Goal: Task Accomplishment & Management: Manage account settings

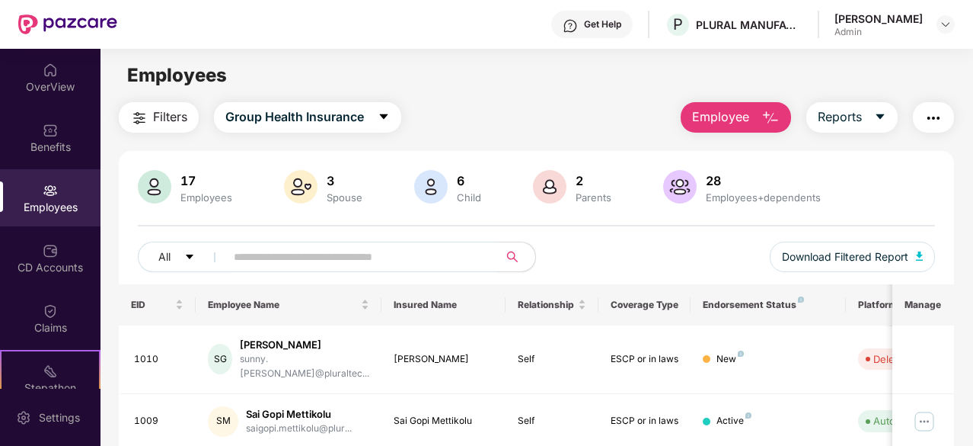
scroll to position [257, 0]
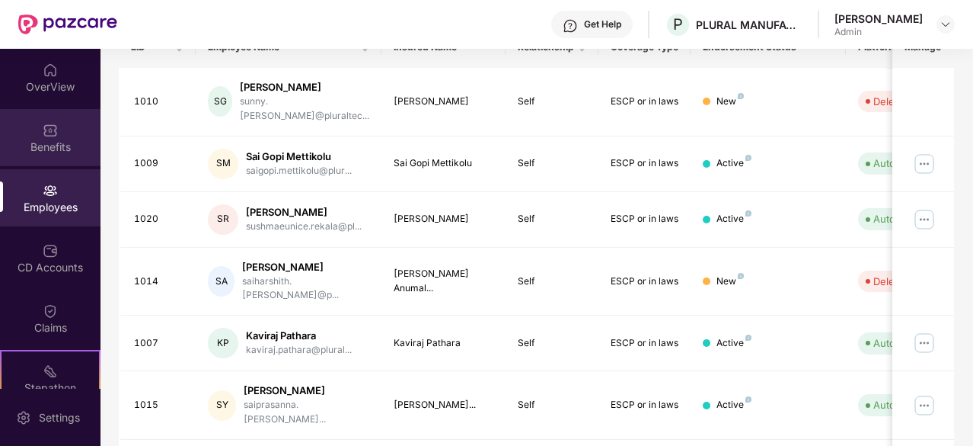
click at [51, 144] on div "Benefits" at bounding box center [50, 146] width 101 height 15
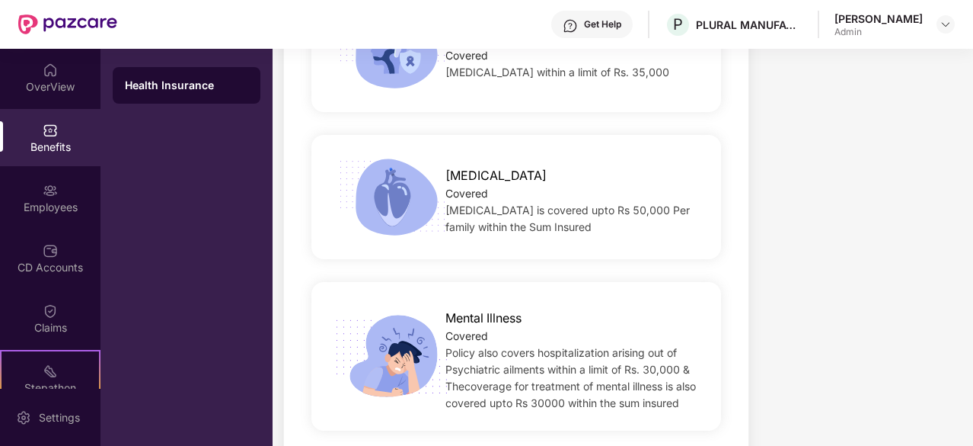
scroll to position [2999, 0]
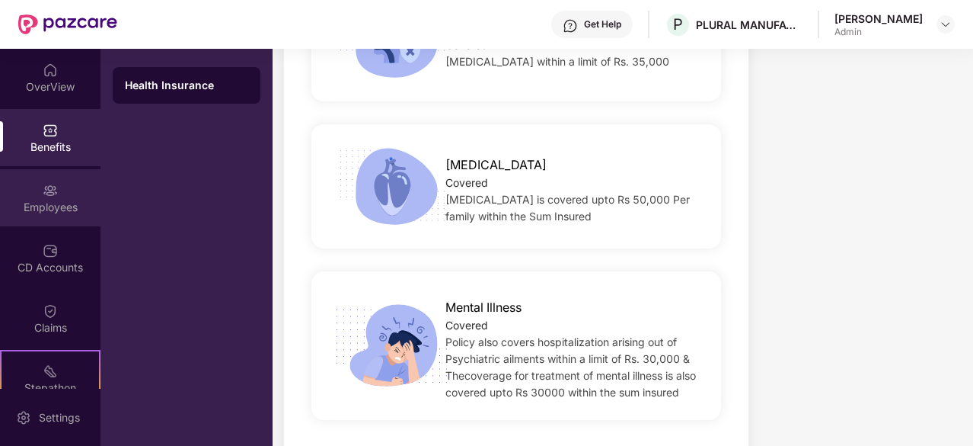
click at [67, 197] on div "Employees" at bounding box center [50, 197] width 101 height 57
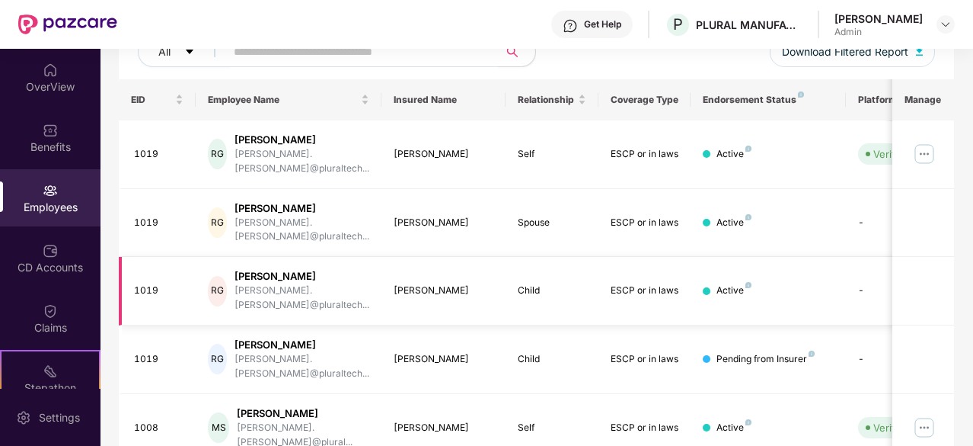
scroll to position [0, 0]
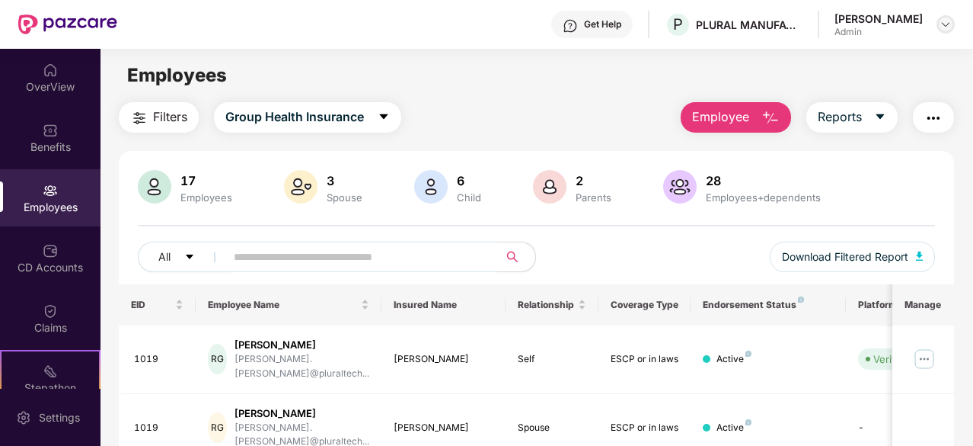
click at [941, 27] on img at bounding box center [946, 24] width 12 height 12
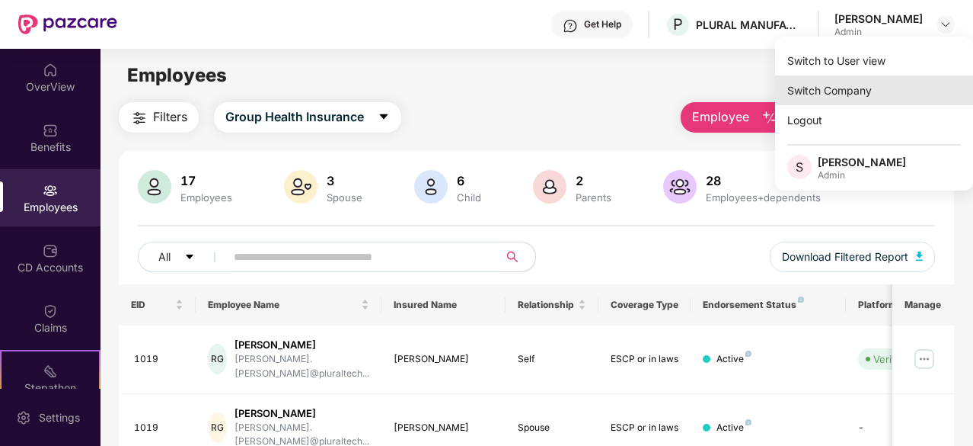
click at [845, 86] on div "Switch Company" at bounding box center [874, 90] width 198 height 30
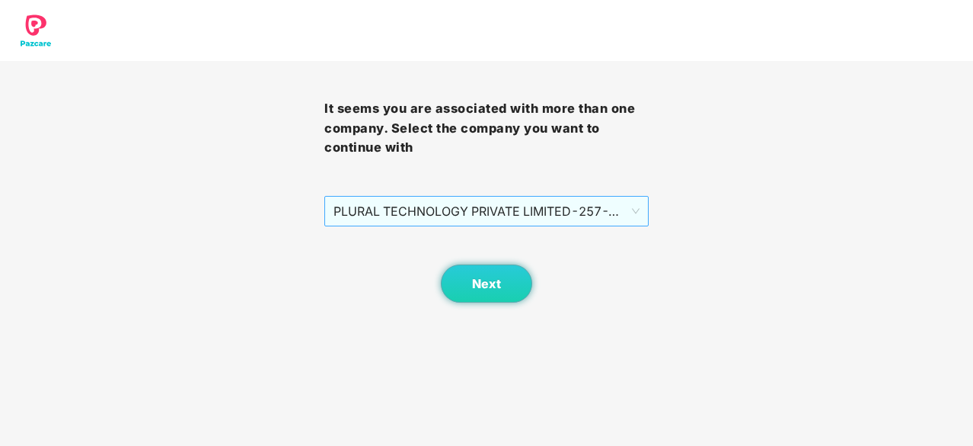
click at [637, 206] on span "PLURAL TECHNOLOGY PRIVATE LIMITED - 257 - ADMIN" at bounding box center [487, 210] width 306 height 29
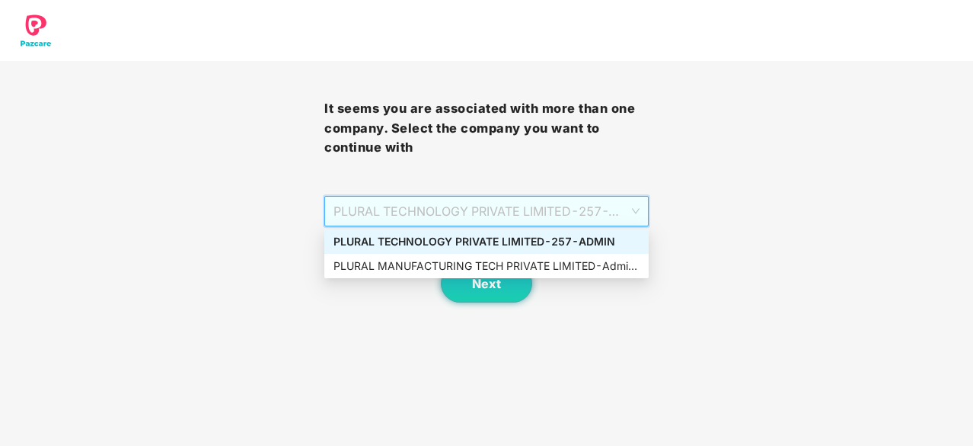
click at [475, 236] on div "PLURAL TECHNOLOGY PRIVATE LIMITED - 257 - ADMIN" at bounding box center [487, 241] width 306 height 17
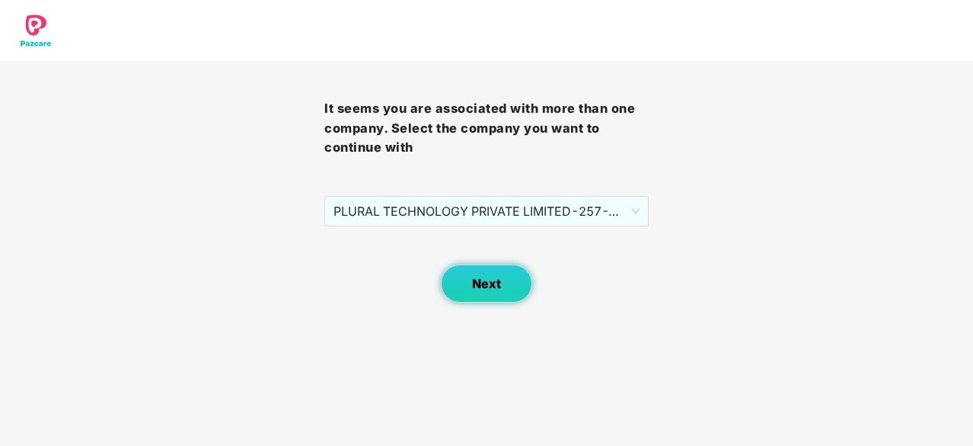
click at [478, 281] on span "Next" at bounding box center [486, 283] width 29 height 14
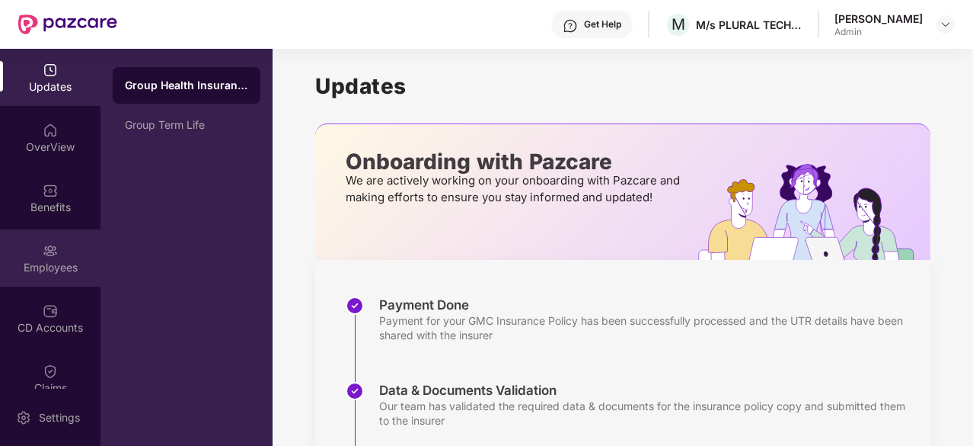
click at [48, 258] on div "Employees" at bounding box center [50, 257] width 101 height 57
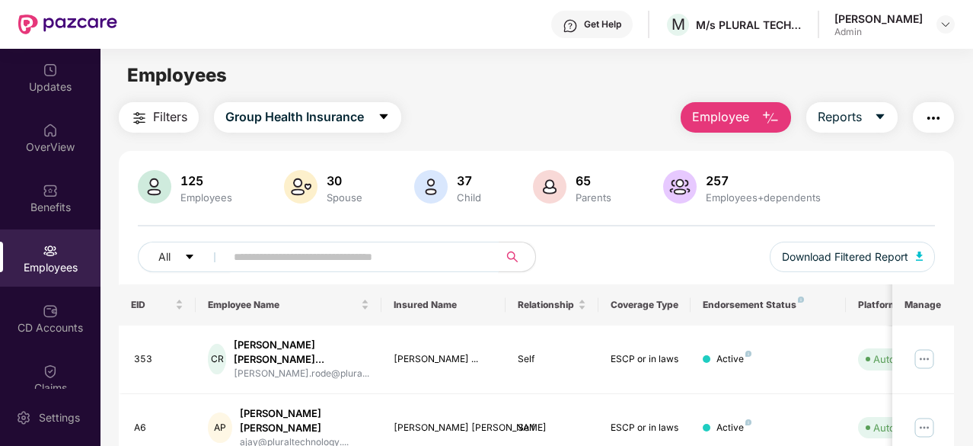
click at [385, 247] on input "text" at bounding box center [356, 256] width 244 height 23
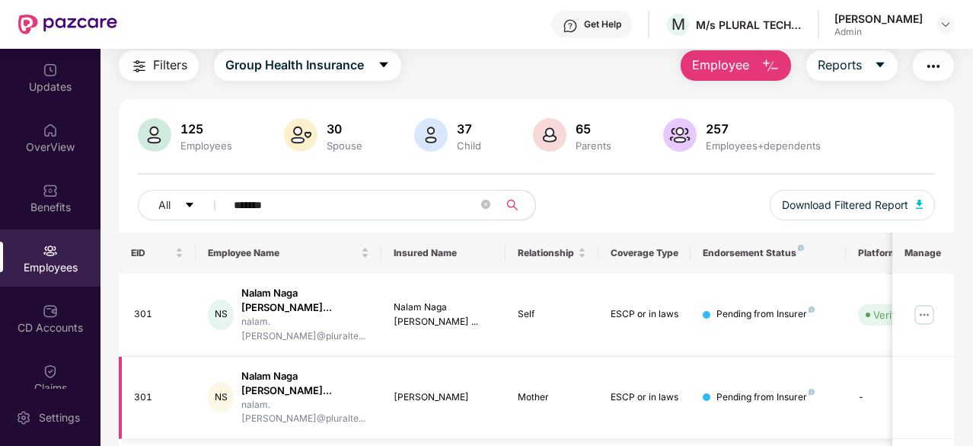
scroll to position [76, 0]
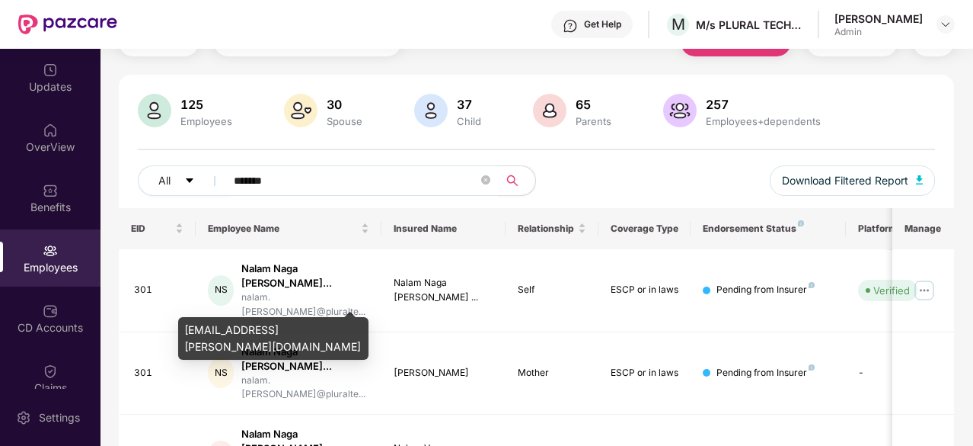
type input "*******"
drag, startPoint x: 187, startPoint y: 330, endPoint x: 208, endPoint y: 347, distance: 27.6
click at [208, 347] on div "[EMAIL_ADDRESS][PERSON_NAME][DOMAIN_NAME]" at bounding box center [273, 338] width 190 height 43
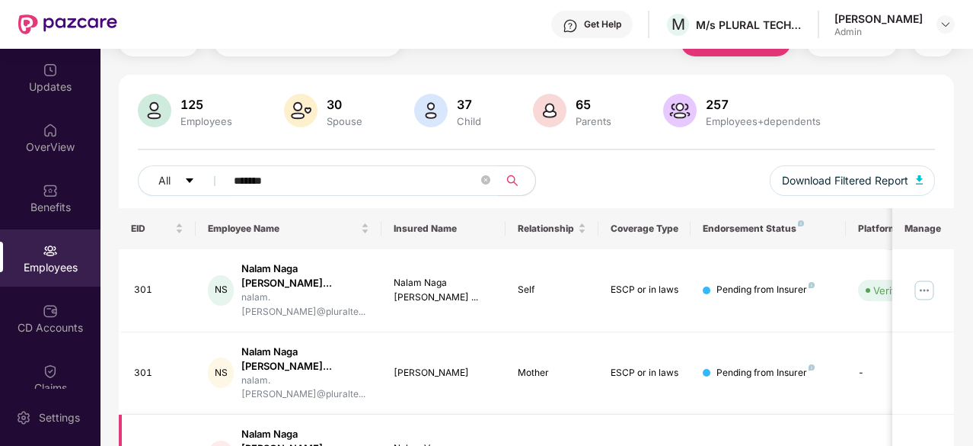
copy div "[EMAIL_ADDRESS][PERSON_NAME][DOMAIN_NAME]"
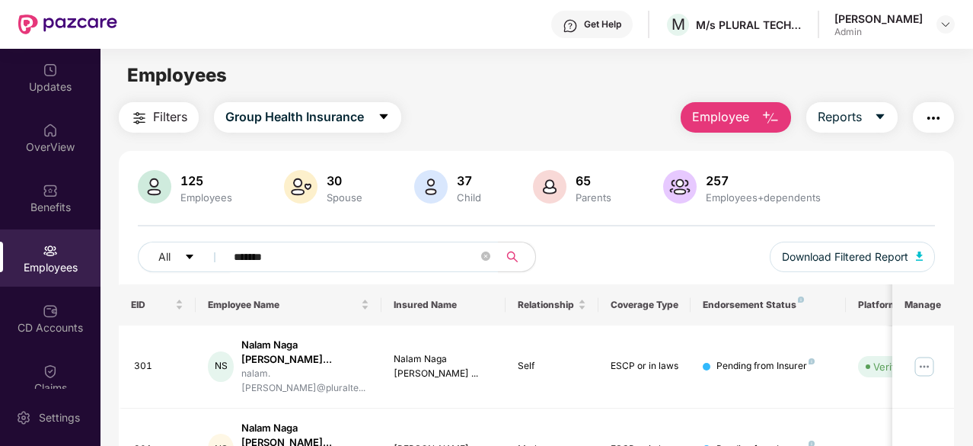
click at [766, 122] on img "button" at bounding box center [771, 118] width 18 height 18
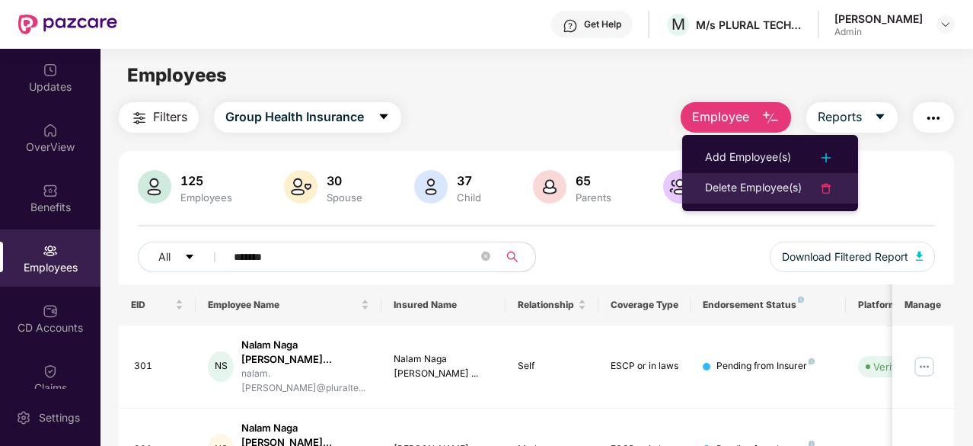
click at [755, 185] on div "Delete Employee(s)" at bounding box center [753, 188] width 97 height 18
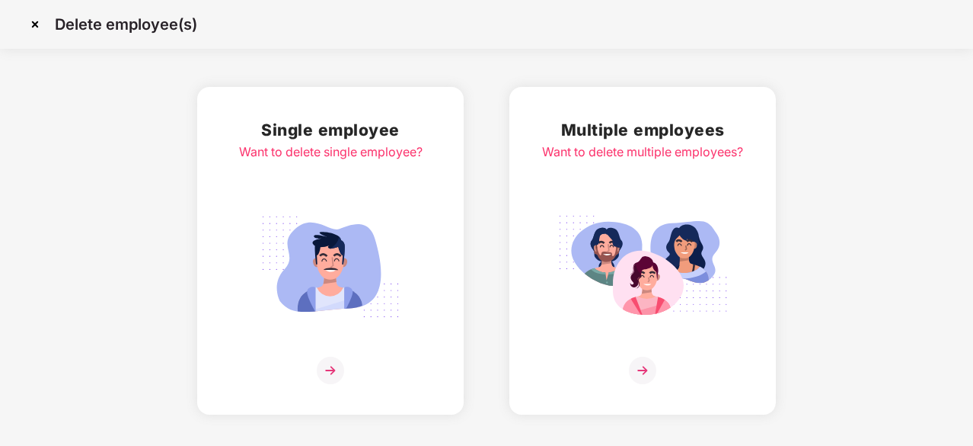
click at [646, 367] on img at bounding box center [642, 369] width 27 height 27
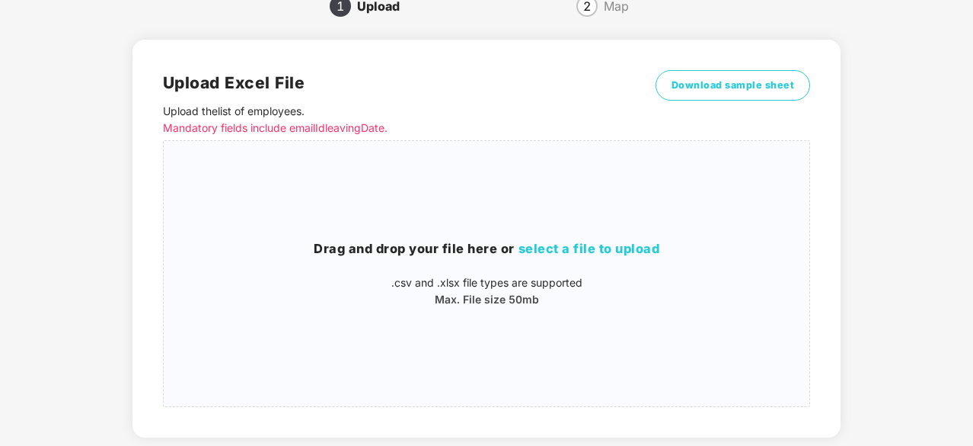
scroll to position [152, 0]
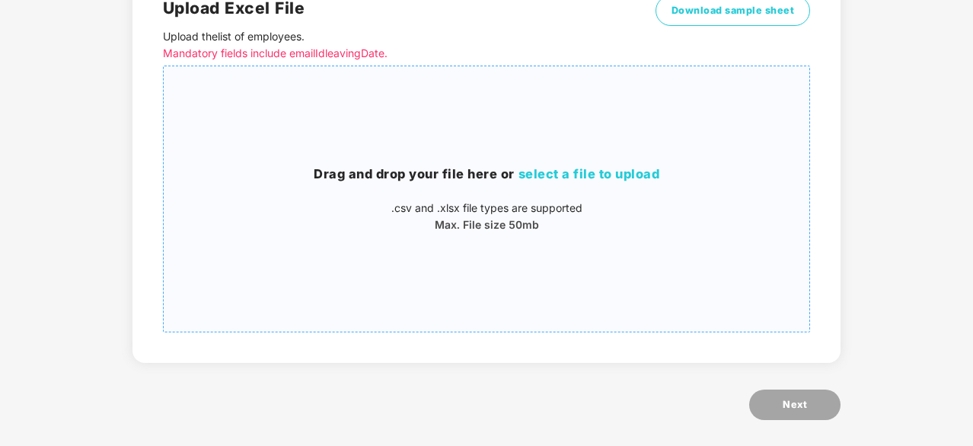
click at [601, 172] on span "select a file to upload" at bounding box center [590, 173] width 142 height 15
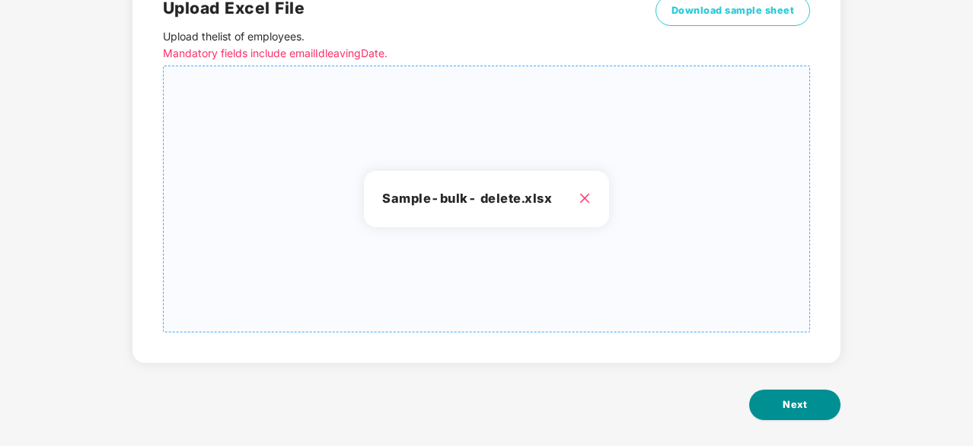
click at [811, 404] on button "Next" at bounding box center [794, 404] width 91 height 30
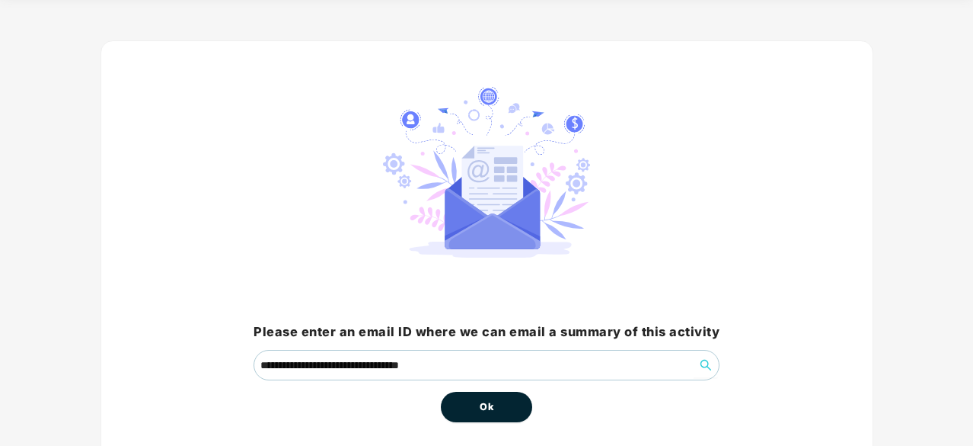
scroll to position [76, 0]
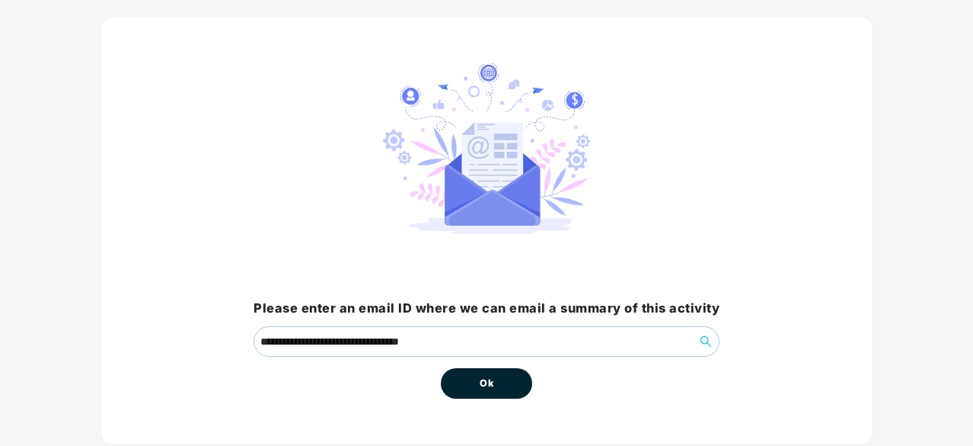
click at [506, 375] on button "Ok" at bounding box center [486, 383] width 91 height 30
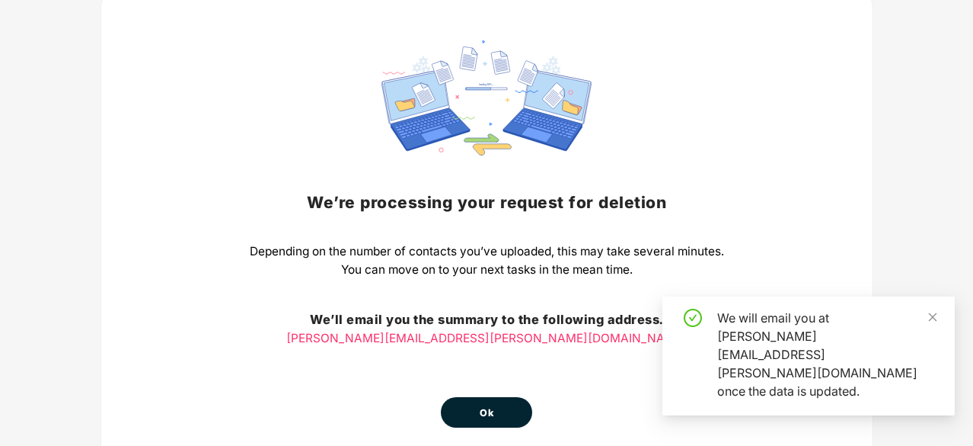
scroll to position [116, 0]
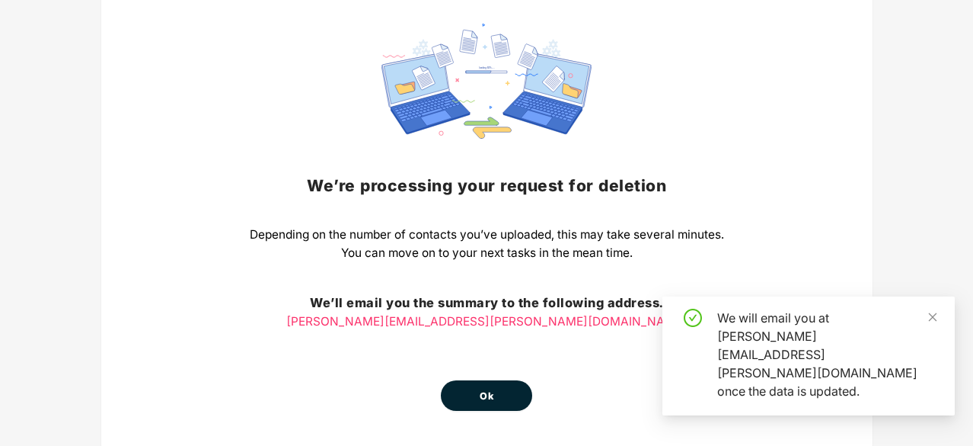
click at [477, 401] on button "Ok" at bounding box center [486, 395] width 91 height 30
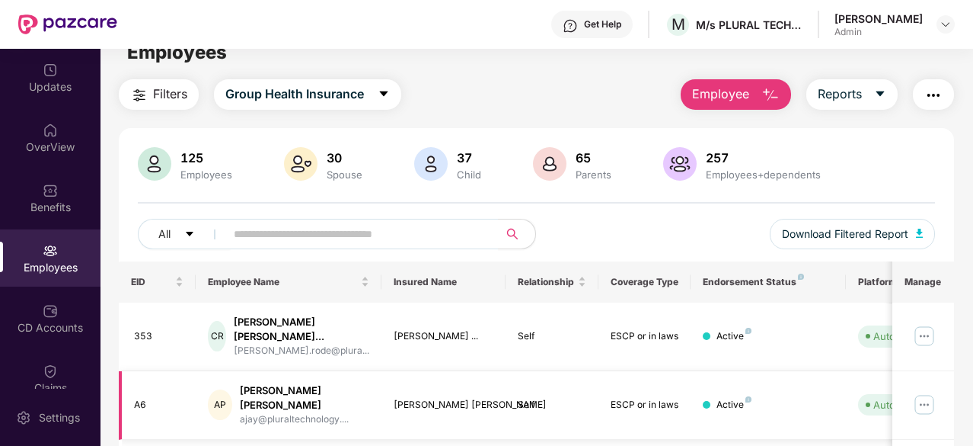
scroll to position [0, 0]
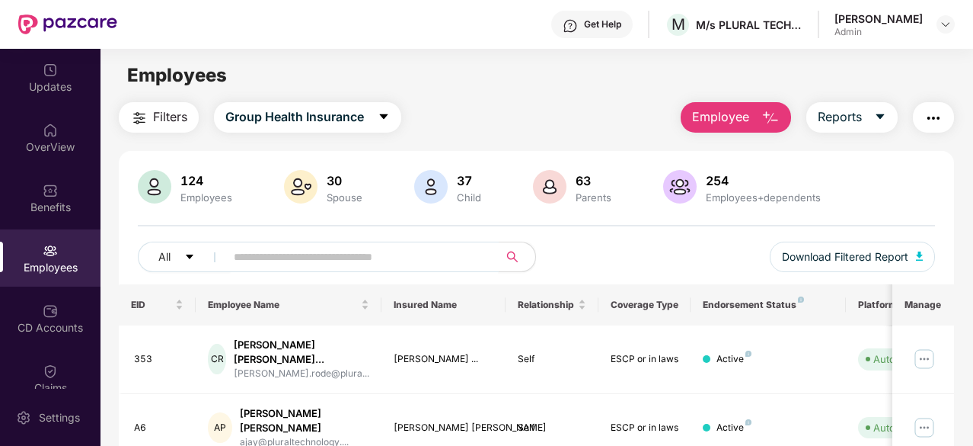
click at [378, 254] on input "text" at bounding box center [356, 256] width 244 height 23
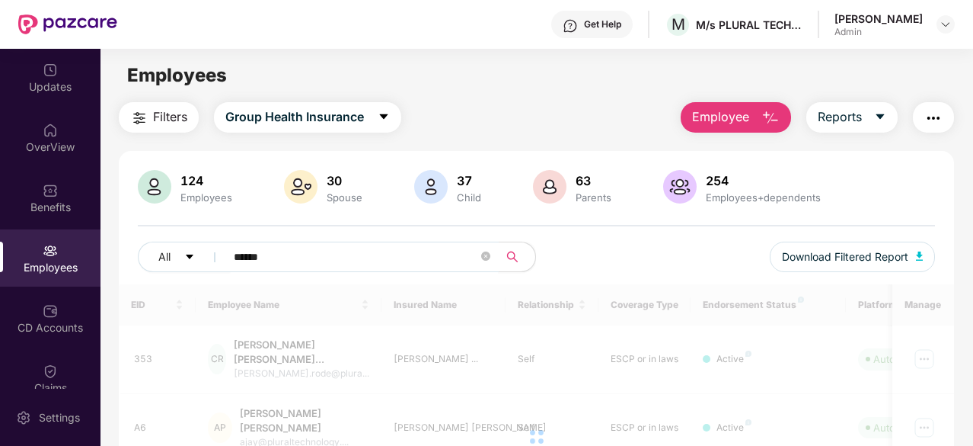
type input "*******"
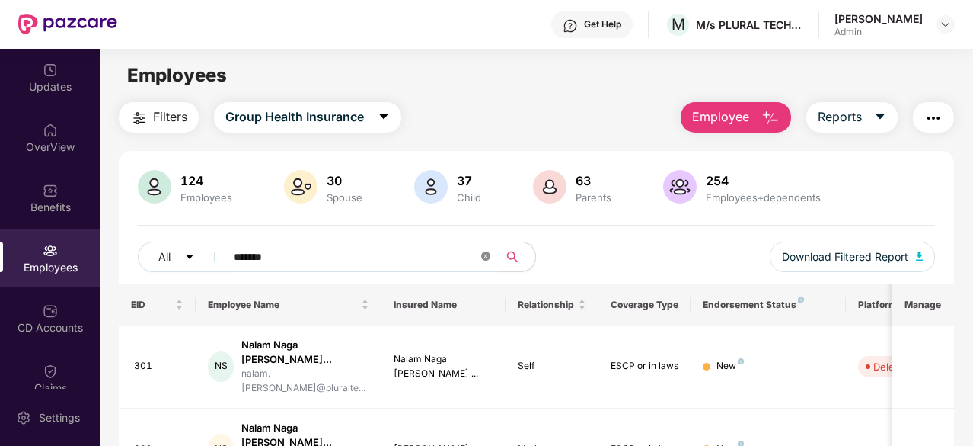
click at [487, 258] on icon "close-circle" at bounding box center [485, 255] width 9 height 9
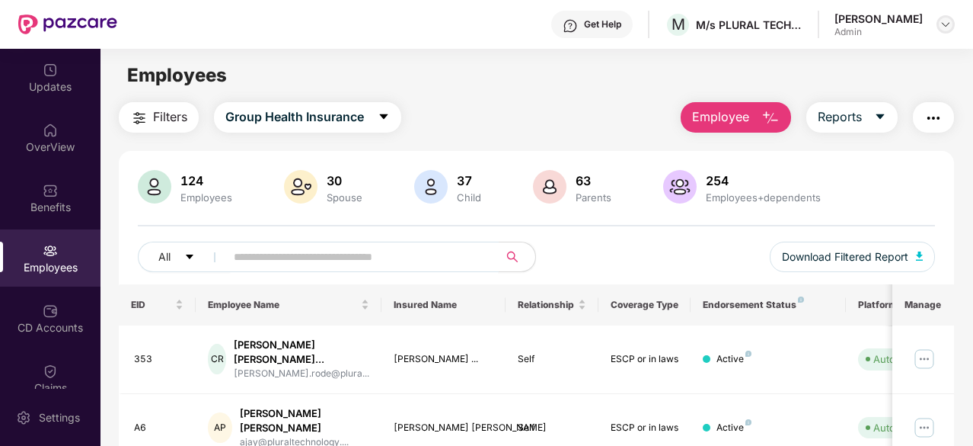
click at [950, 24] on img at bounding box center [946, 24] width 12 height 12
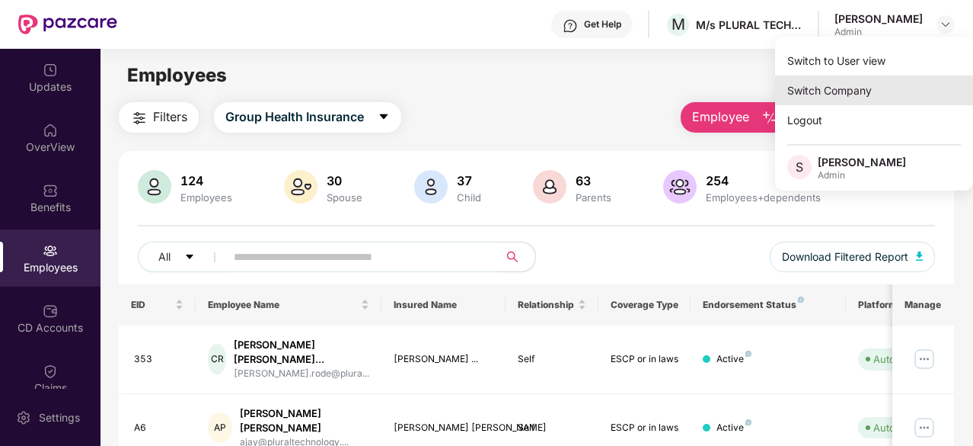
click at [840, 85] on div "Switch Company" at bounding box center [874, 90] width 198 height 30
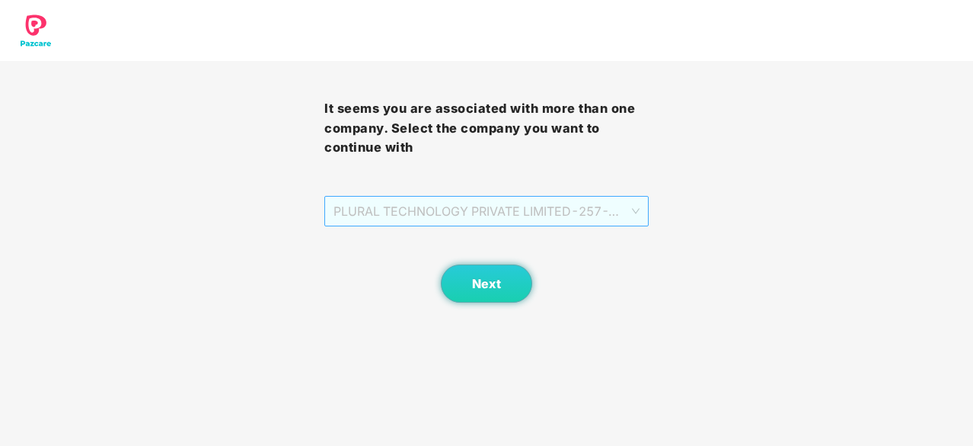
click at [634, 202] on span "PLURAL TECHNOLOGY PRIVATE LIMITED - 257 - ADMIN" at bounding box center [487, 210] width 306 height 29
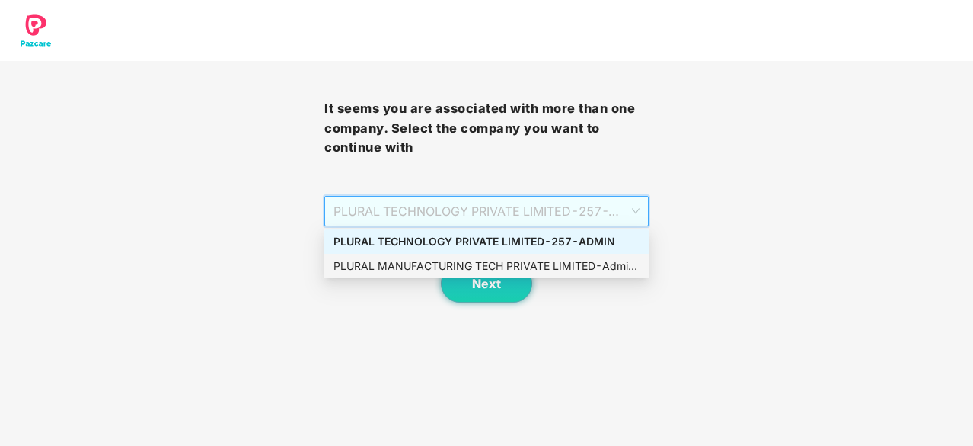
click at [522, 263] on div "PLURAL MANUFACTURING TECH PRIVATE LIMITED - Admin-257 - ADMIN" at bounding box center [487, 265] width 306 height 17
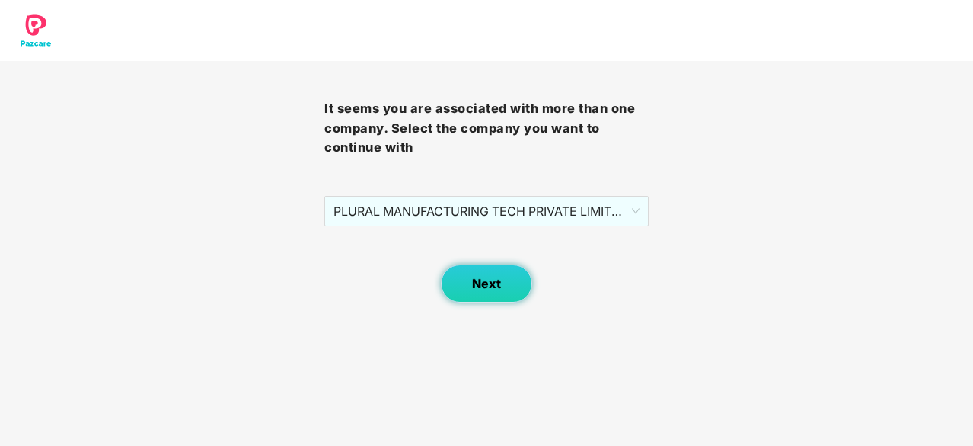
click at [487, 281] on span "Next" at bounding box center [486, 283] width 29 height 14
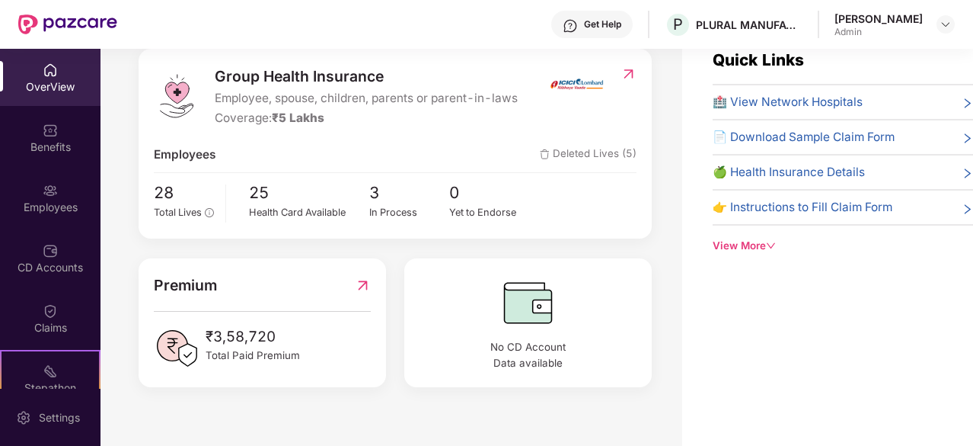
scroll to position [49, 0]
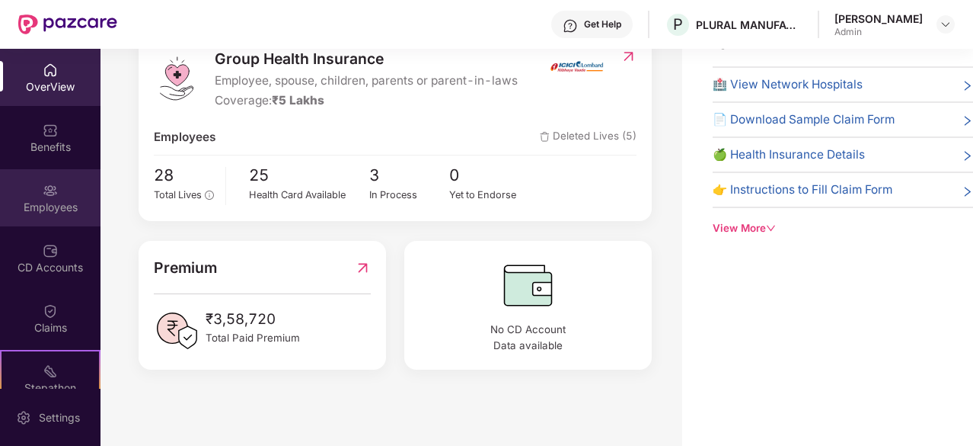
click at [56, 197] on div "Employees" at bounding box center [50, 197] width 101 height 57
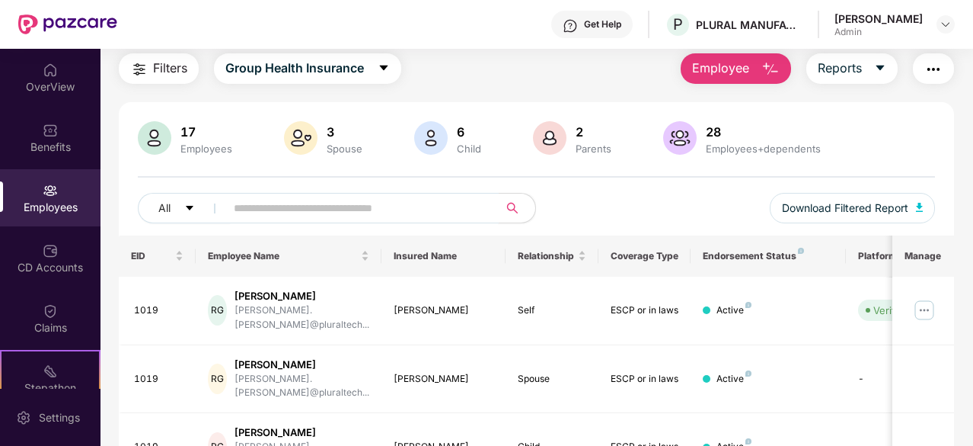
click at [307, 206] on input "text" at bounding box center [356, 207] width 244 height 23
type input "*****"
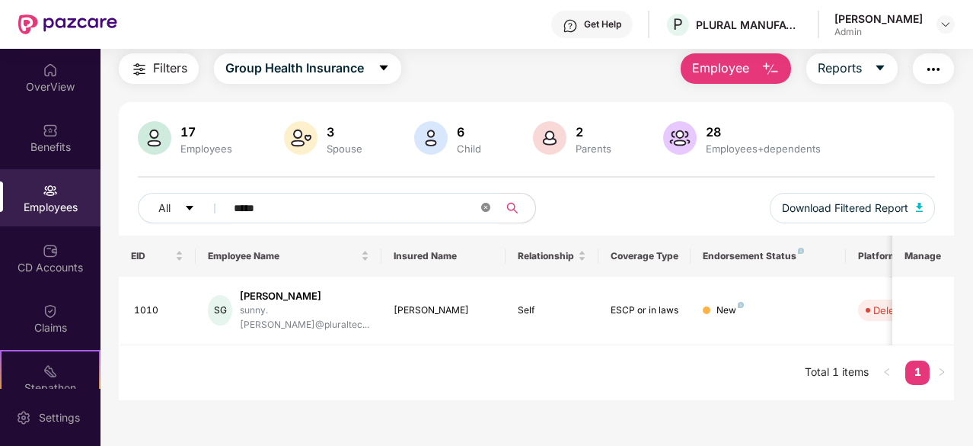
click at [487, 209] on icon "close-circle" at bounding box center [485, 207] width 9 height 9
click at [428, 208] on input "text" at bounding box center [356, 207] width 244 height 23
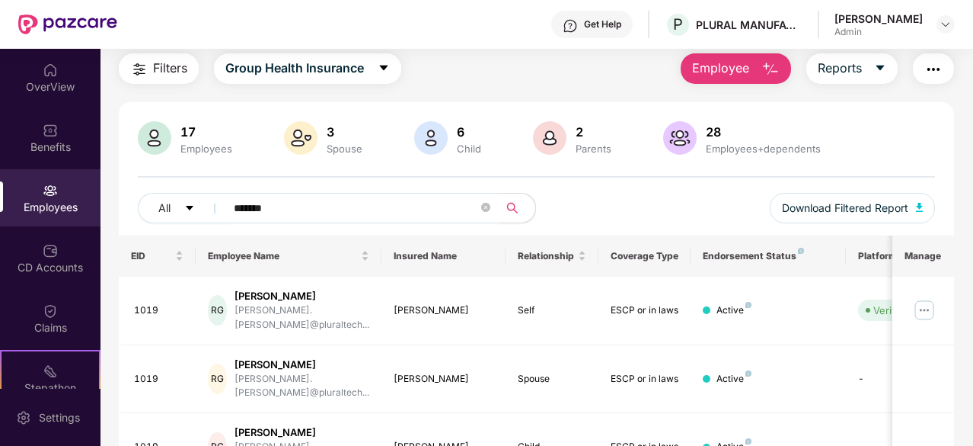
type input "********"
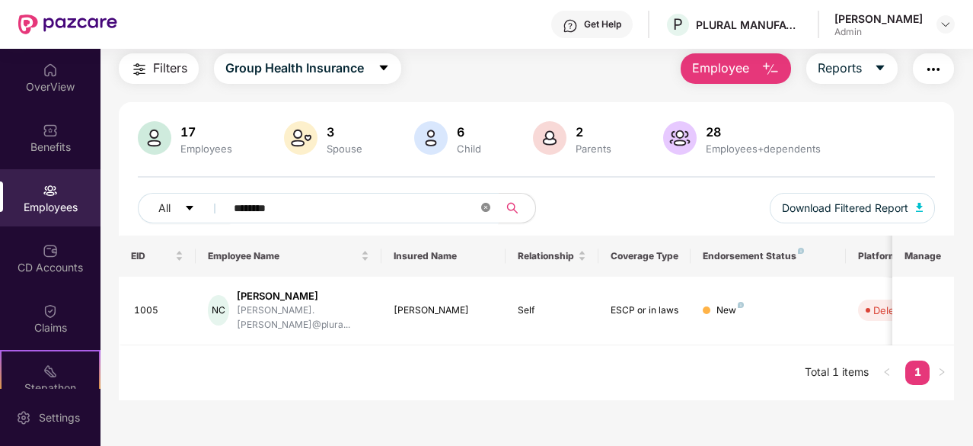
drag, startPoint x: 470, startPoint y: 205, endPoint x: 487, endPoint y: 202, distance: 17.0
click at [470, 204] on input "********" at bounding box center [356, 207] width 244 height 23
click at [483, 206] on icon "close-circle" at bounding box center [485, 207] width 9 height 9
click at [464, 207] on input "text" at bounding box center [356, 207] width 244 height 23
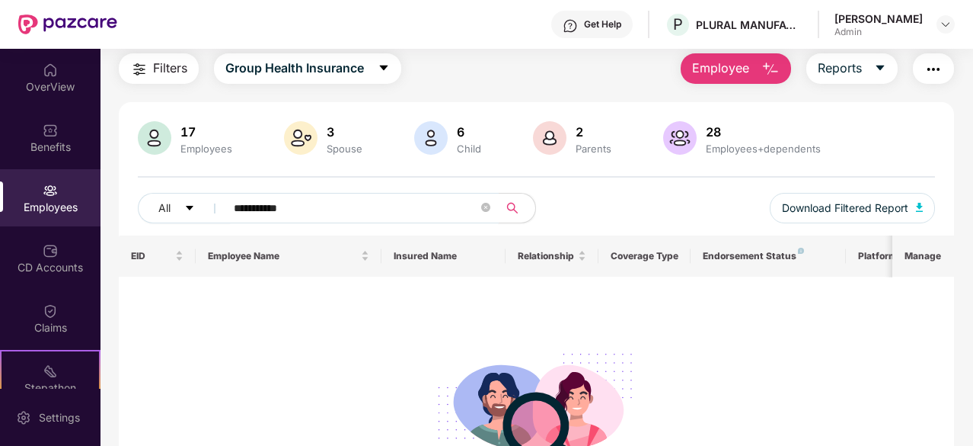
type input "**********"
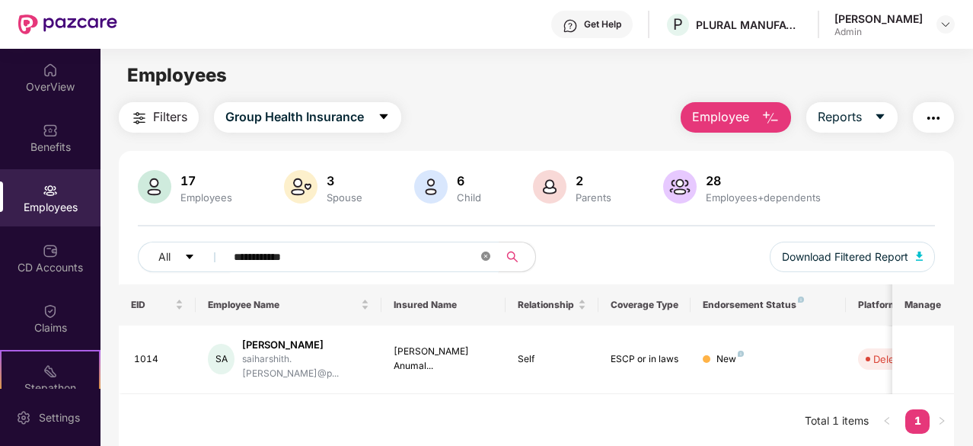
click at [489, 258] on icon "close-circle" at bounding box center [485, 255] width 9 height 9
click at [447, 257] on input "text" at bounding box center [356, 256] width 244 height 23
